Goal: Register for event/course

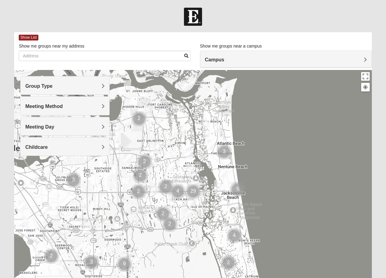
click at [52, 86] on span "Group Type" at bounding box center [38, 85] width 27 height 5
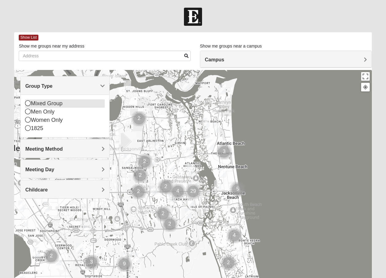
click at [28, 104] on icon at bounding box center [28, 103] width 6 height 6
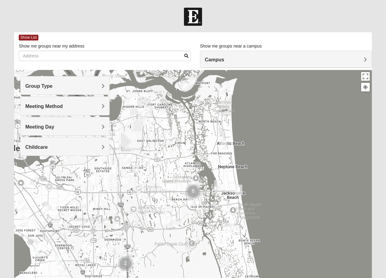
click at [63, 107] on span "Meeting Method" at bounding box center [43, 106] width 37 height 5
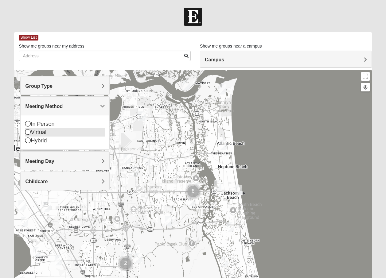
click at [29, 132] on icon at bounding box center [28, 132] width 6 height 6
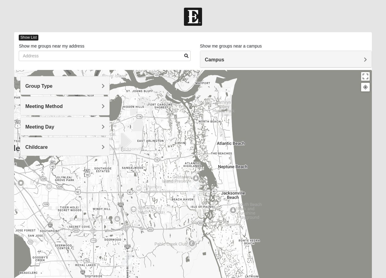
click at [36, 36] on span "Show List" at bounding box center [28, 38] width 19 height 6
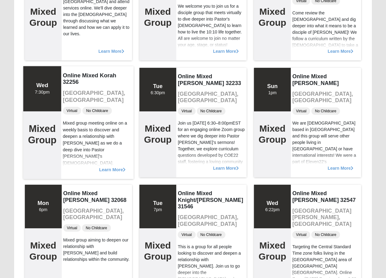
scroll to position [5, 0]
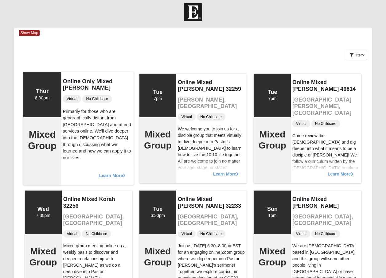
click at [119, 172] on span "Learn More" at bounding box center [112, 172] width 27 height 0
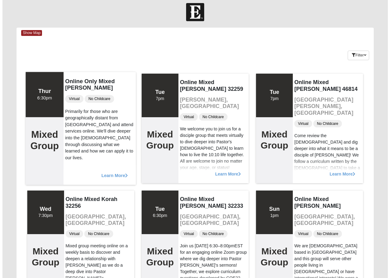
scroll to position [0, 0]
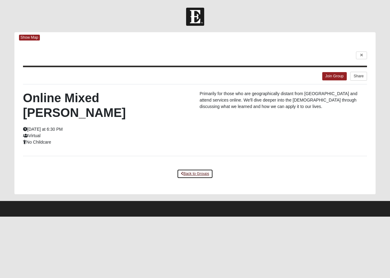
click at [188, 169] on link "Back to Groups" at bounding box center [195, 174] width 36 height 10
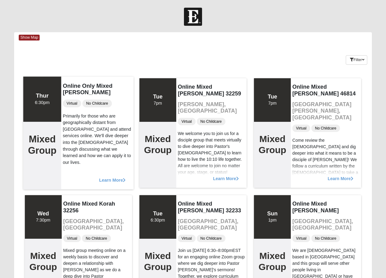
click at [114, 87] on h4 "Online Only Mixed [PERSON_NAME]" at bounding box center [97, 88] width 69 height 13
click at [114, 177] on span "Learn More" at bounding box center [112, 177] width 27 height 0
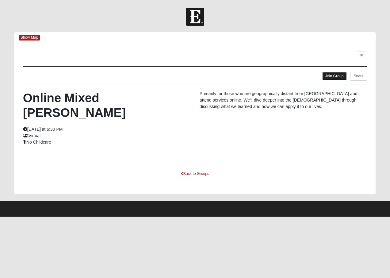
click at [340, 75] on link "Join Group" at bounding box center [334, 76] width 25 height 8
